Goal: Information Seeking & Learning: Learn about a topic

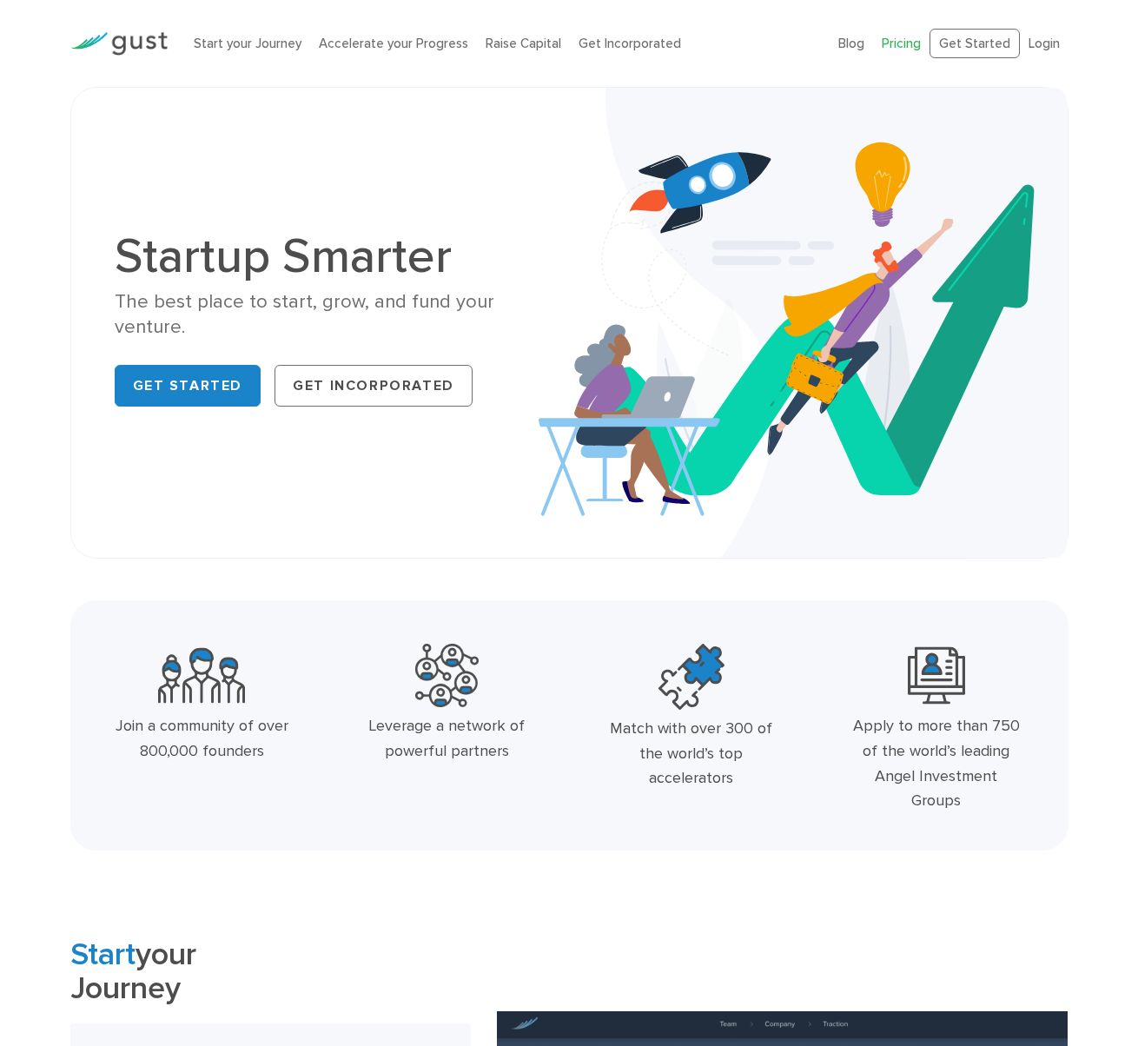
click at [898, 40] on link "Pricing" at bounding box center [901, 44] width 39 height 16
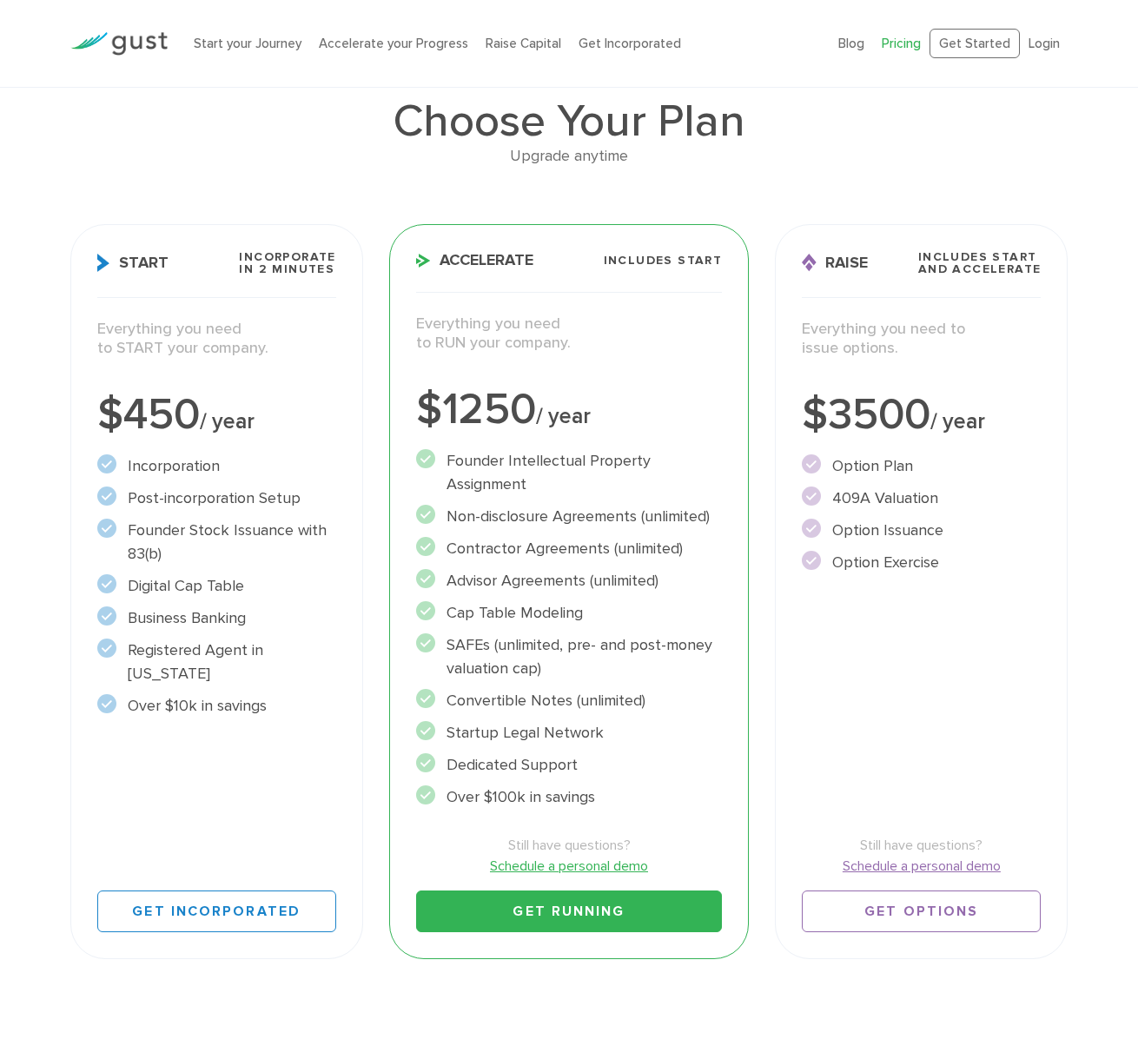
scroll to position [116, 0]
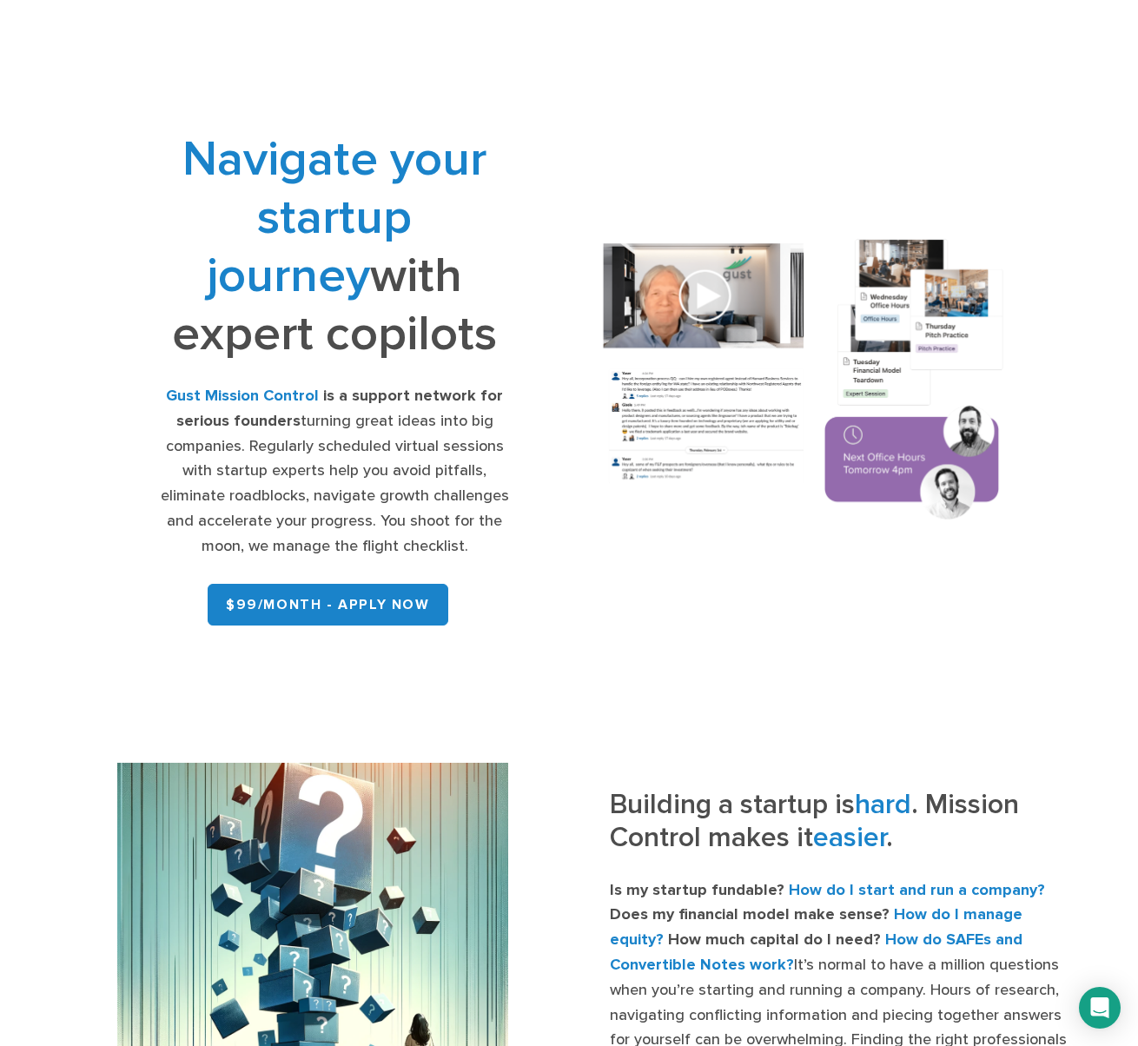
click at [711, 297] on img at bounding box center [803, 381] width 443 height 316
